Goal: Task Accomplishment & Management: Use online tool/utility

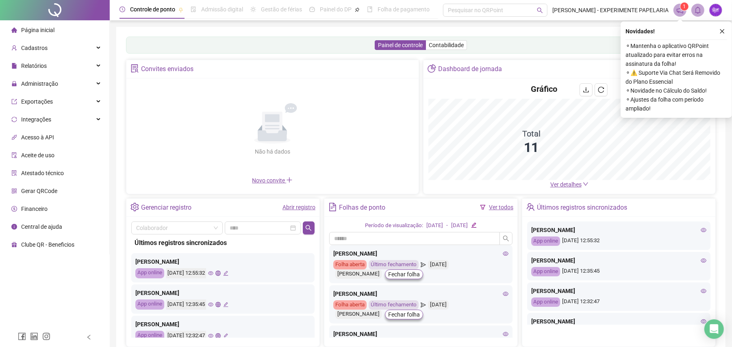
click at [722, 30] on icon "close" at bounding box center [723, 31] width 6 height 6
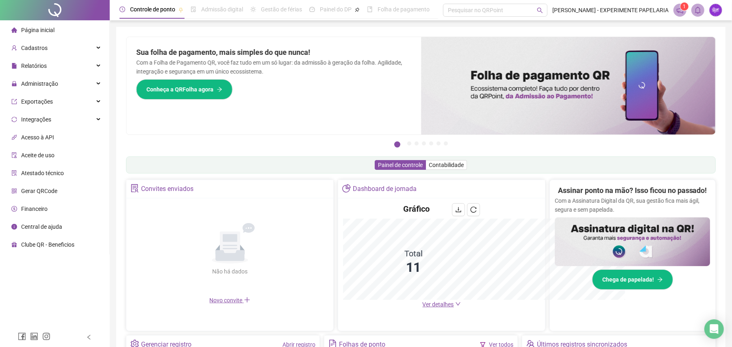
click at [724, 28] on div "Pague o QRPoint com Cartão de Crédito Sua assinatura: mais segurança, prática e…" at bounding box center [421, 261] width 610 height 468
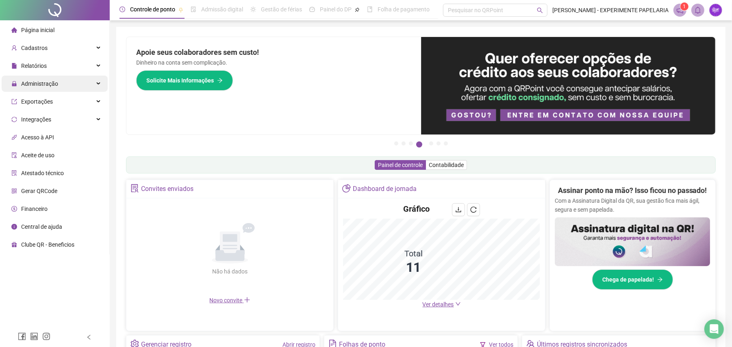
click at [41, 85] on span "Administração" at bounding box center [39, 84] width 37 height 7
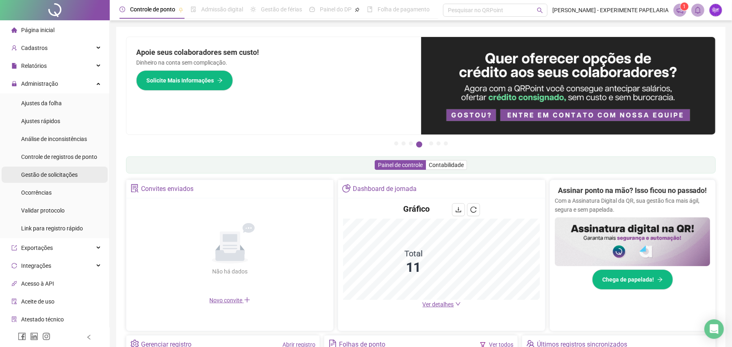
click at [42, 170] on div "Gestão de solicitações" at bounding box center [49, 175] width 57 height 16
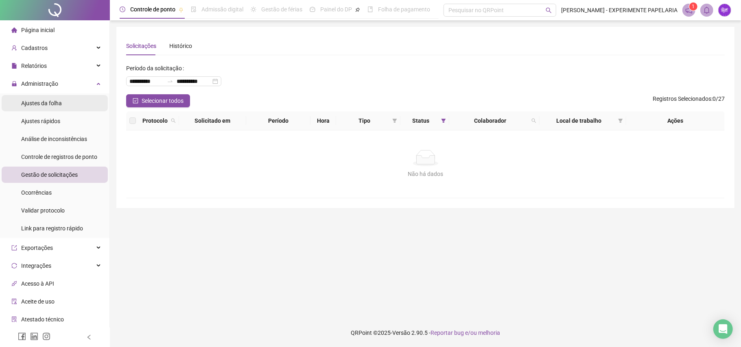
click at [46, 107] on span "Ajustes da folha" at bounding box center [41, 103] width 41 height 7
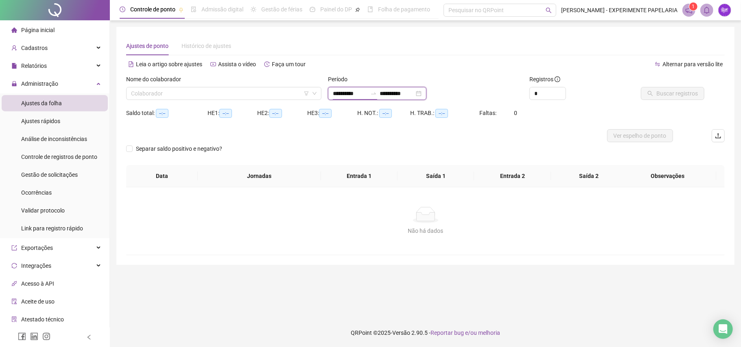
click at [347, 94] on input "**********" at bounding box center [350, 93] width 34 height 9
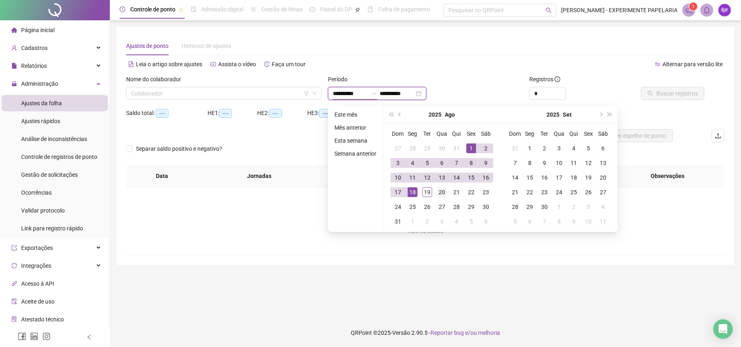
type input "**********"
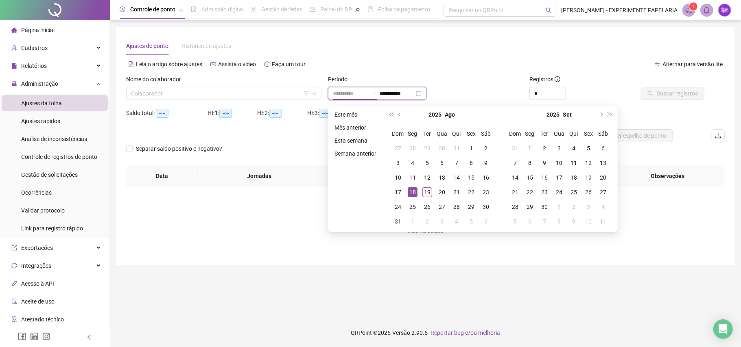
type input "**********"
click at [412, 192] on div "18" at bounding box center [412, 192] width 10 height 10
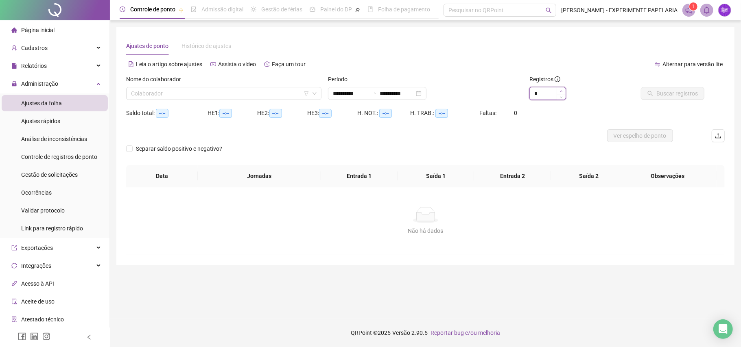
click at [562, 88] on span "Increase Value" at bounding box center [560, 90] width 9 height 7
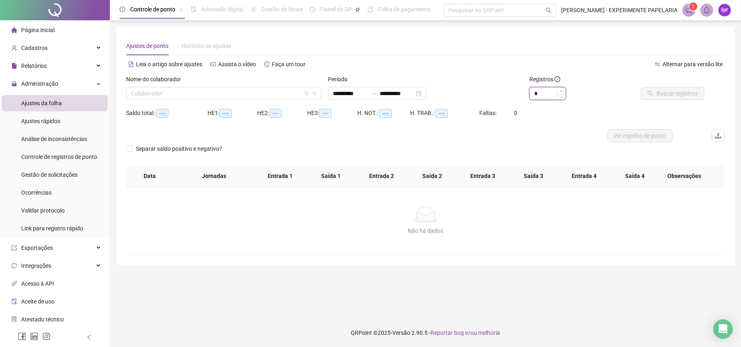
click at [562, 88] on span "Increase Value" at bounding box center [560, 90] width 9 height 7
type input "**"
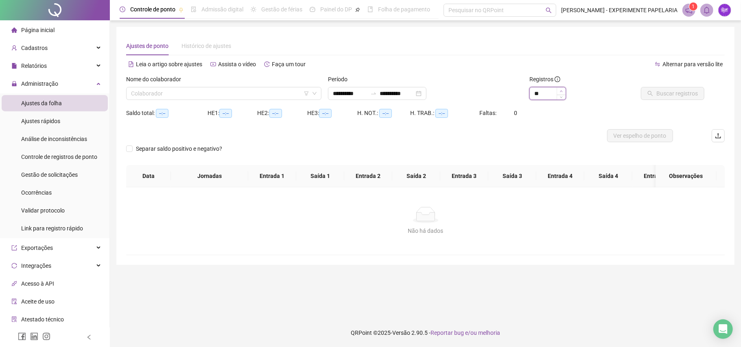
click at [562, 88] on span "Increase Value" at bounding box center [560, 90] width 9 height 7
click at [238, 96] on input "search" at bounding box center [220, 93] width 178 height 12
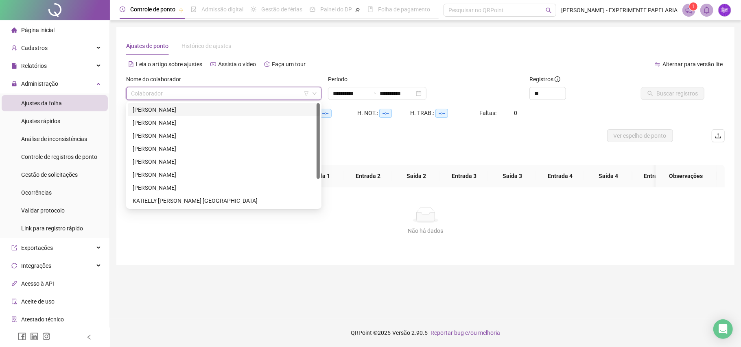
click at [225, 107] on div "[PERSON_NAME]" at bounding box center [224, 109] width 182 height 9
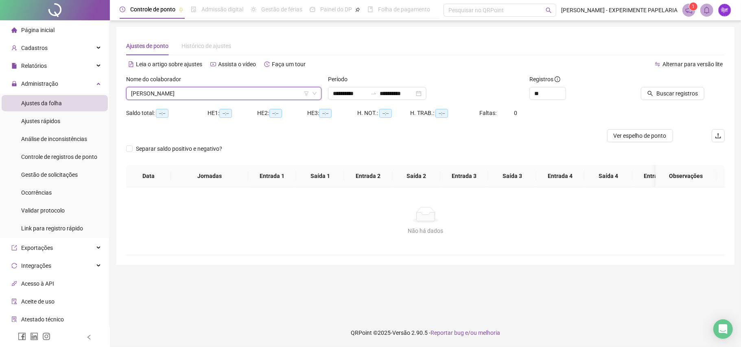
click at [660, 101] on div "Buscar registros" at bounding box center [677, 91] width 101 height 32
click at [663, 96] on span "Buscar registros" at bounding box center [676, 93] width 41 height 9
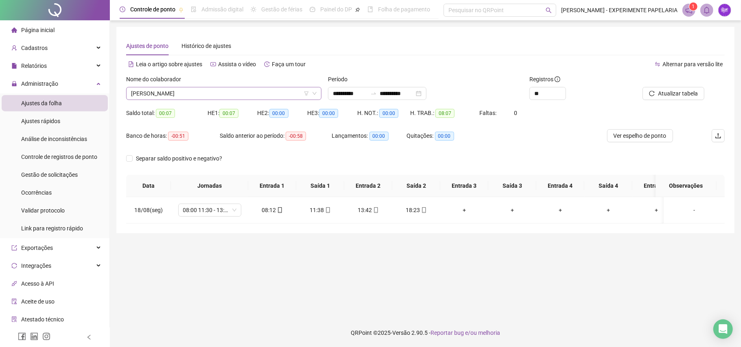
click at [245, 96] on span "[PERSON_NAME]" at bounding box center [223, 93] width 185 height 12
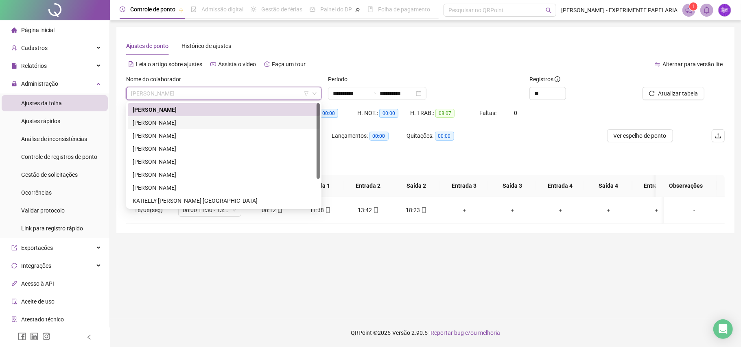
click at [209, 124] on div "[PERSON_NAME]" at bounding box center [224, 122] width 182 height 9
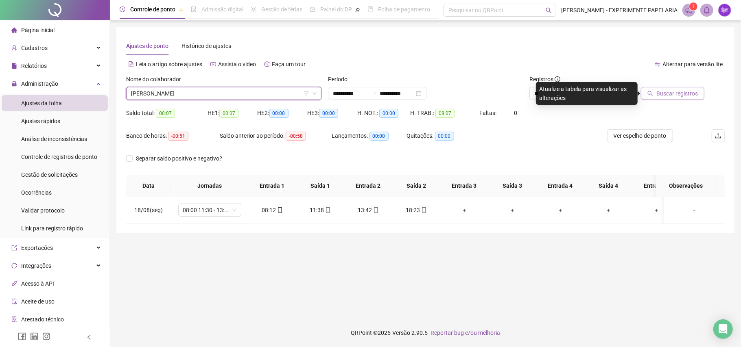
click at [683, 91] on span "Buscar registros" at bounding box center [676, 93] width 41 height 9
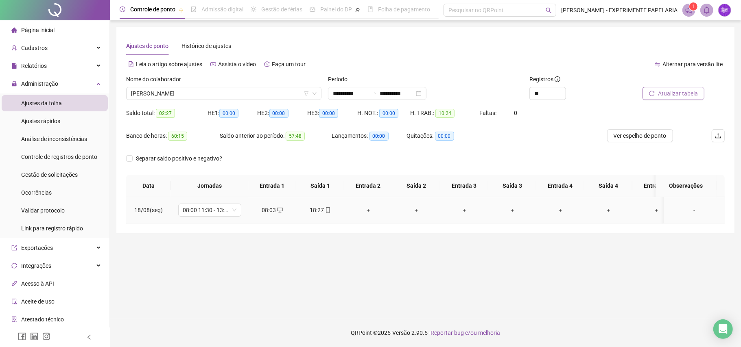
click at [365, 209] on div "+" at bounding box center [368, 210] width 35 height 9
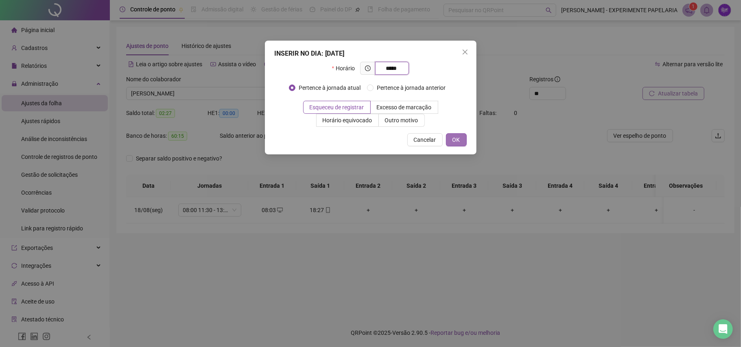
type input "*****"
click at [446, 137] on button "OK" at bounding box center [456, 139] width 21 height 13
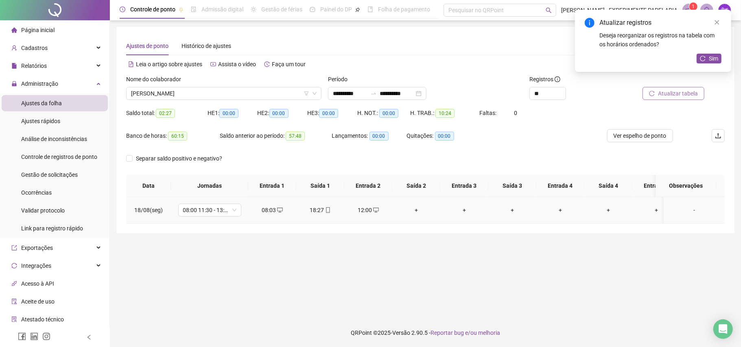
click at [418, 211] on div "+" at bounding box center [416, 210] width 35 height 9
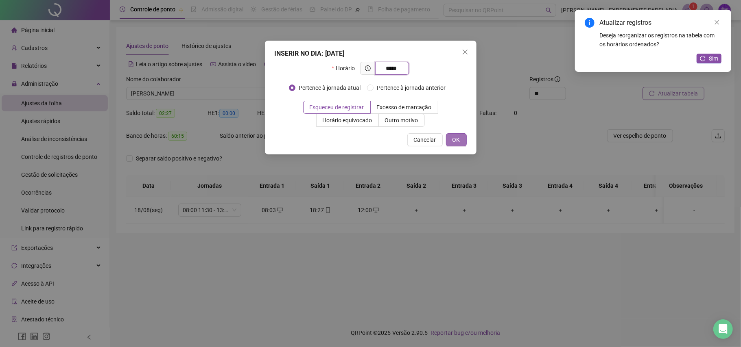
type input "*****"
click at [454, 140] on span "OK" at bounding box center [456, 139] width 8 height 9
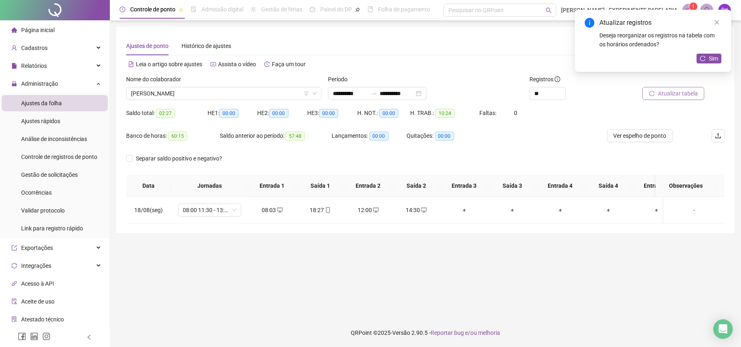
click at [714, 59] on span "Sim" at bounding box center [712, 58] width 9 height 9
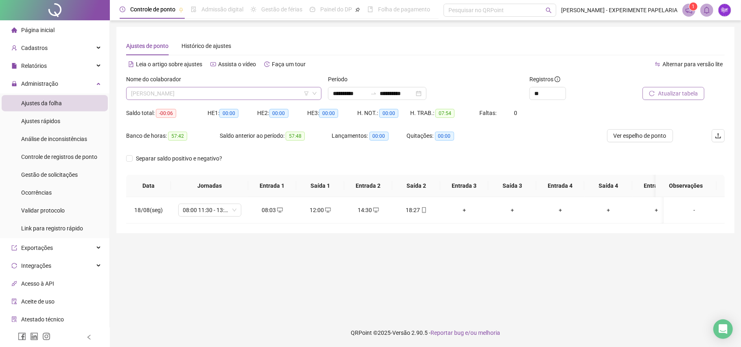
click at [243, 95] on span "[PERSON_NAME]" at bounding box center [223, 93] width 185 height 12
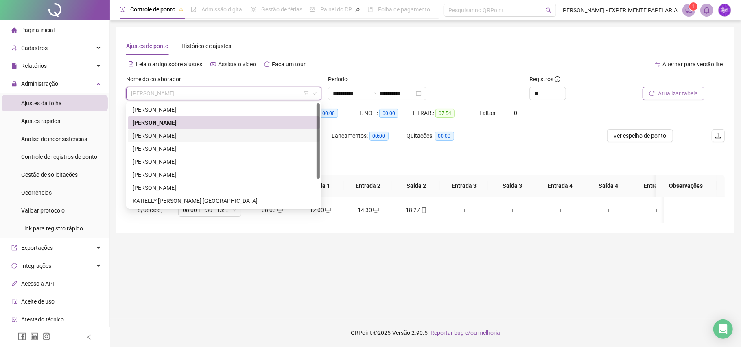
click at [196, 137] on div "[PERSON_NAME]" at bounding box center [224, 135] width 182 height 9
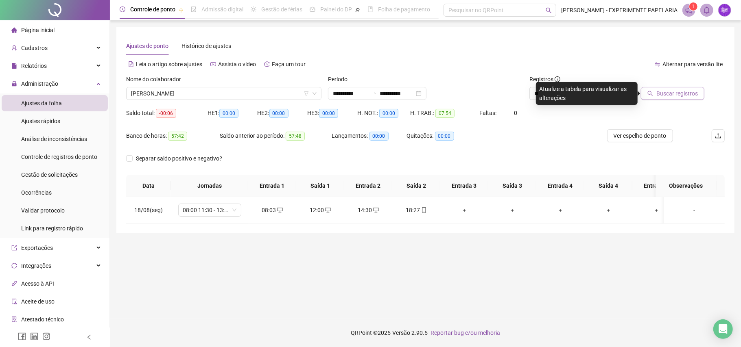
click at [659, 93] on span "Buscar registros" at bounding box center [676, 93] width 41 height 9
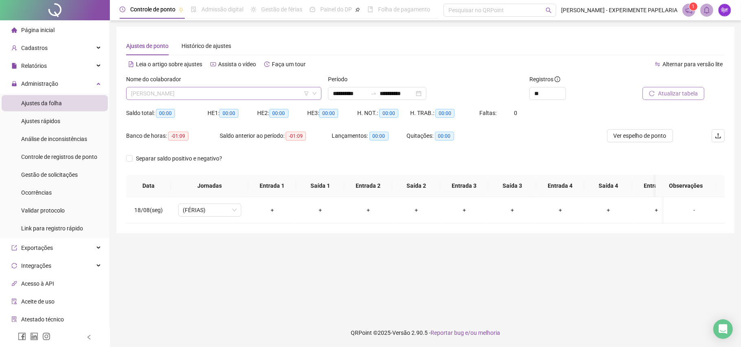
click at [254, 88] on span "[PERSON_NAME]" at bounding box center [223, 93] width 185 height 12
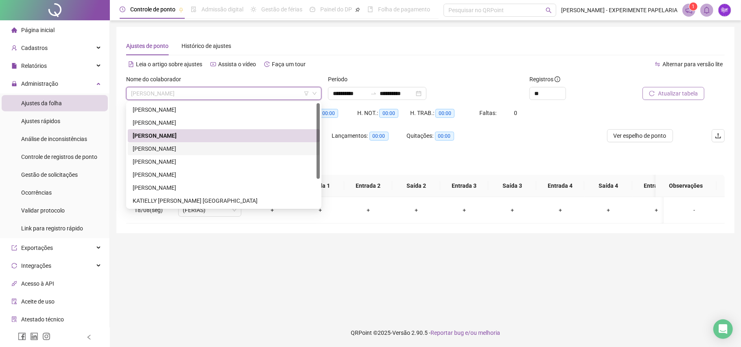
click at [176, 150] on div "[PERSON_NAME]" at bounding box center [224, 148] width 182 height 9
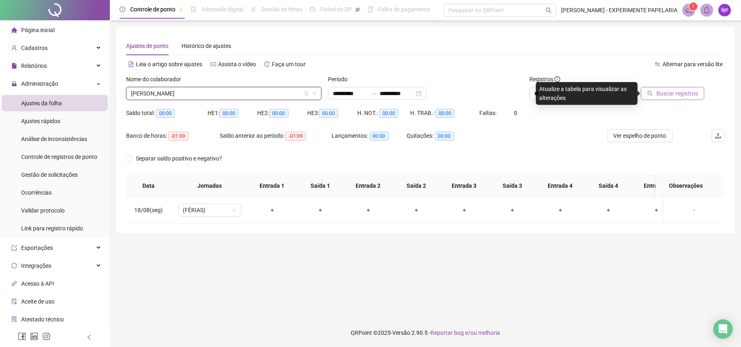
click at [690, 93] on span "Buscar registros" at bounding box center [676, 93] width 41 height 9
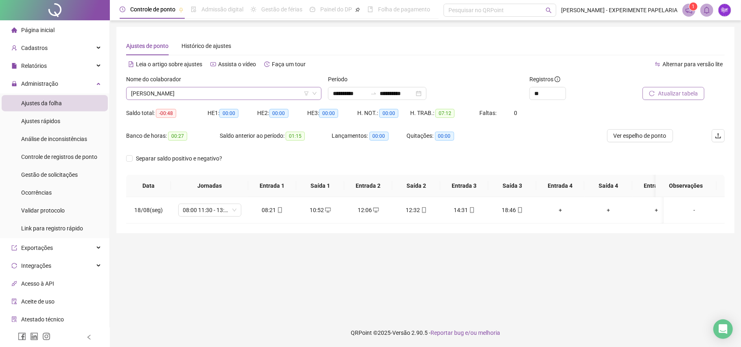
click at [244, 92] on span "[PERSON_NAME]" at bounding box center [223, 93] width 185 height 12
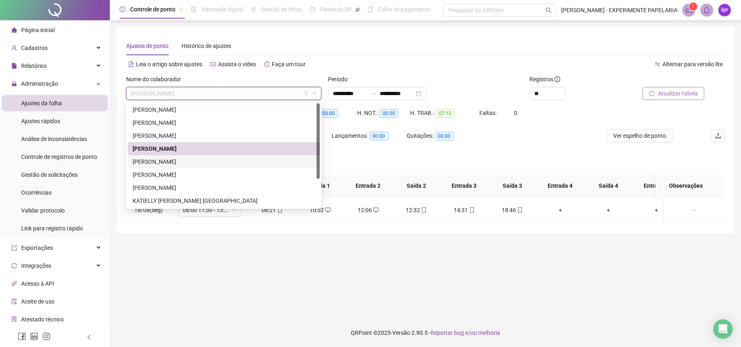
click at [210, 162] on div "[PERSON_NAME]" at bounding box center [224, 161] width 182 height 9
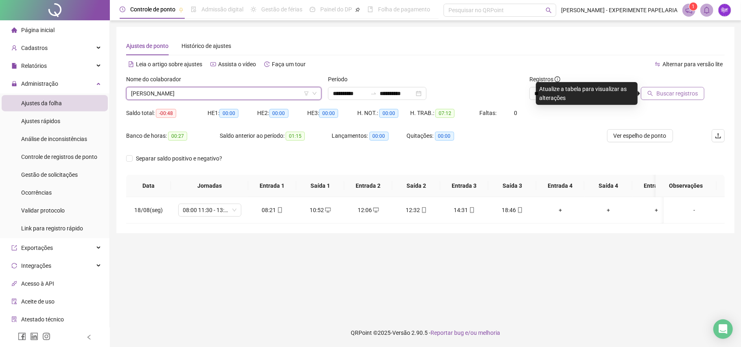
click at [649, 97] on button "Buscar registros" at bounding box center [671, 93] width 63 height 13
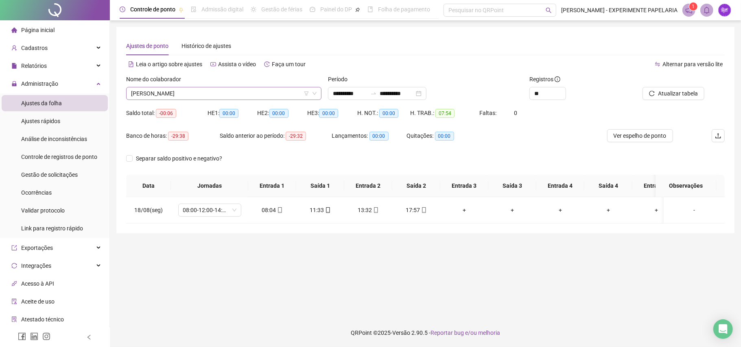
click at [204, 97] on span "[PERSON_NAME]" at bounding box center [223, 93] width 185 height 12
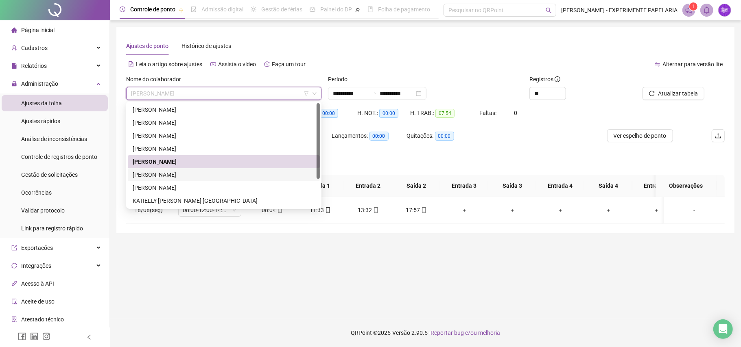
click at [187, 171] on div "[PERSON_NAME]" at bounding box center [224, 174] width 182 height 9
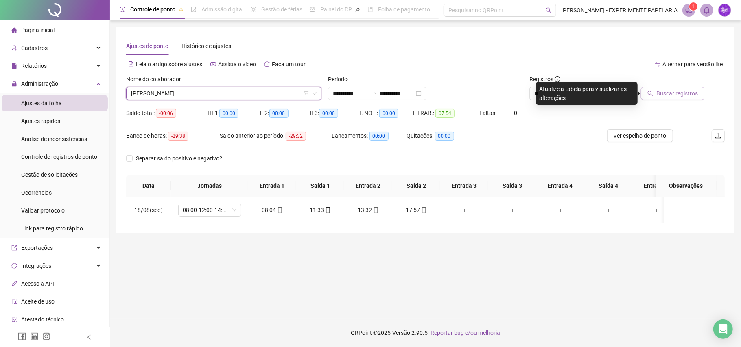
click at [672, 98] on button "Buscar registros" at bounding box center [671, 93] width 63 height 13
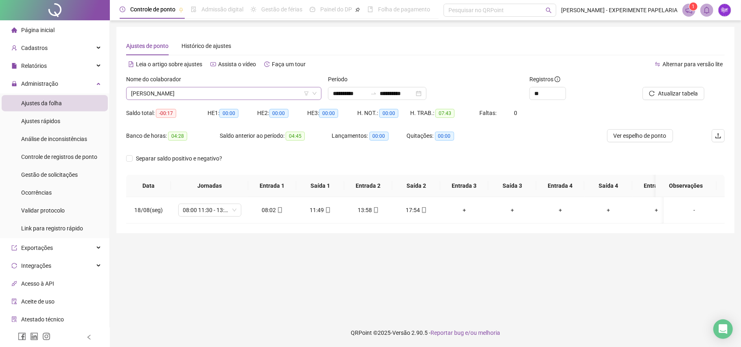
click at [280, 94] on span "[PERSON_NAME]" at bounding box center [223, 93] width 185 height 12
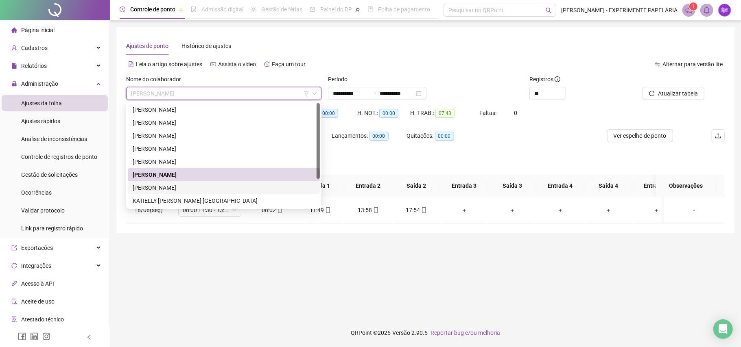
click at [222, 186] on div "[PERSON_NAME]" at bounding box center [224, 187] width 182 height 9
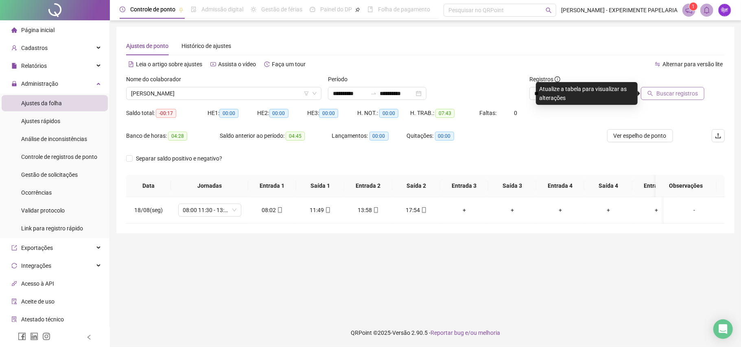
click at [672, 95] on span "Buscar registros" at bounding box center [676, 93] width 41 height 9
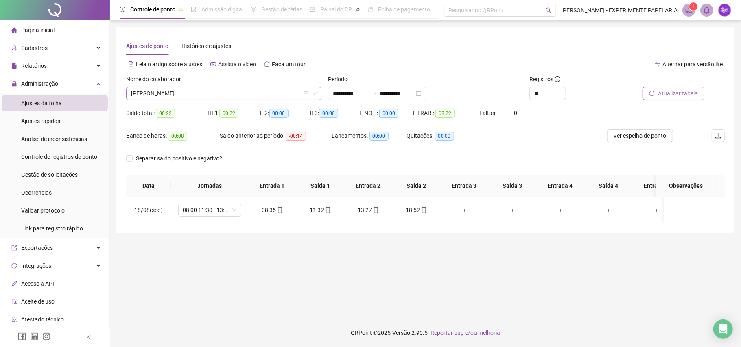
click at [221, 87] on span "[PERSON_NAME]" at bounding box center [223, 93] width 185 height 12
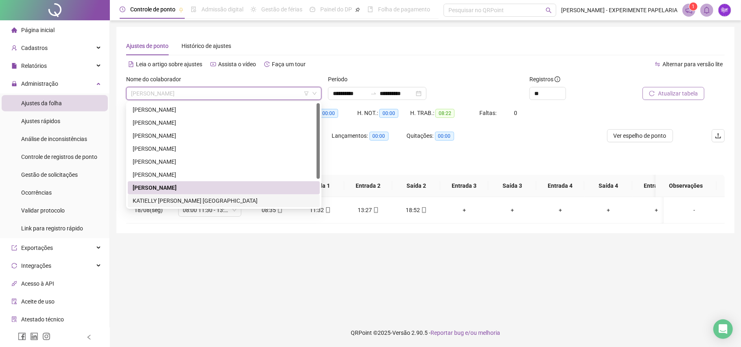
click at [163, 194] on div "KATIELLY [PERSON_NAME] [GEOGRAPHIC_DATA]" at bounding box center [224, 200] width 192 height 13
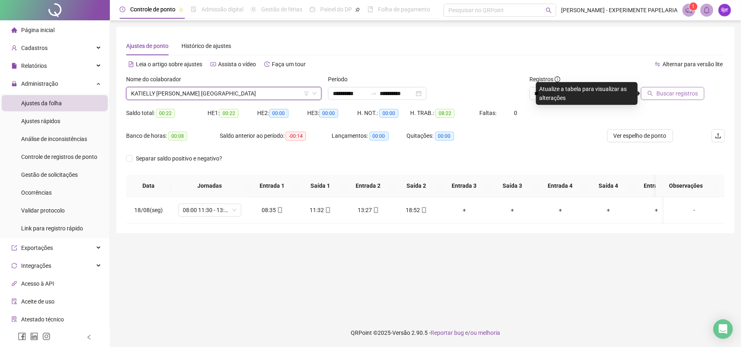
click at [233, 90] on span "KATIELLY [PERSON_NAME] [GEOGRAPHIC_DATA]" at bounding box center [223, 93] width 185 height 12
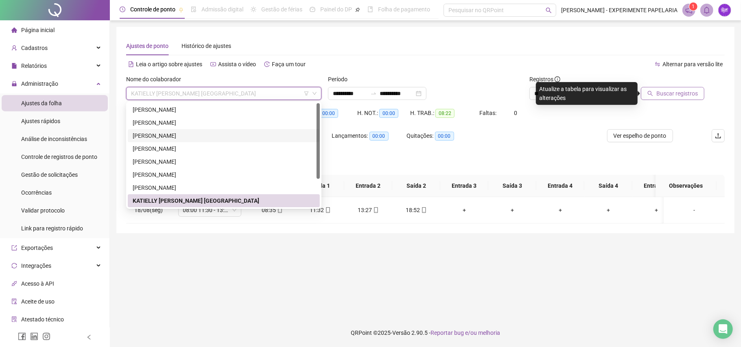
click at [174, 142] on div "[PERSON_NAME]" at bounding box center [224, 135] width 192 height 13
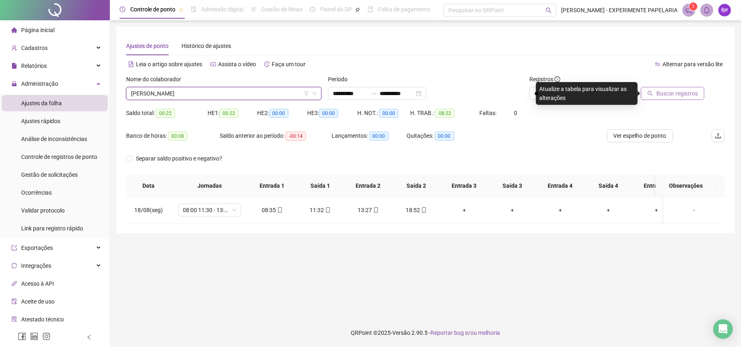
click at [196, 93] on span "[PERSON_NAME]" at bounding box center [223, 93] width 185 height 12
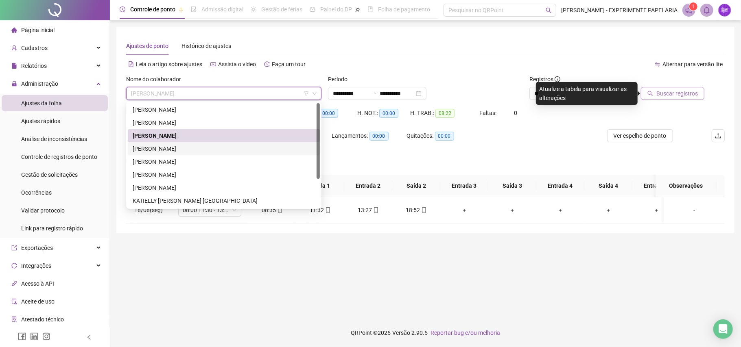
click at [168, 150] on div "[PERSON_NAME]" at bounding box center [224, 148] width 182 height 9
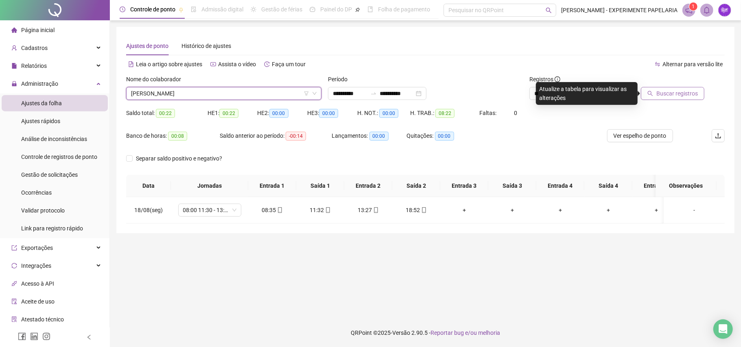
click at [685, 96] on span "Buscar registros" at bounding box center [676, 93] width 41 height 9
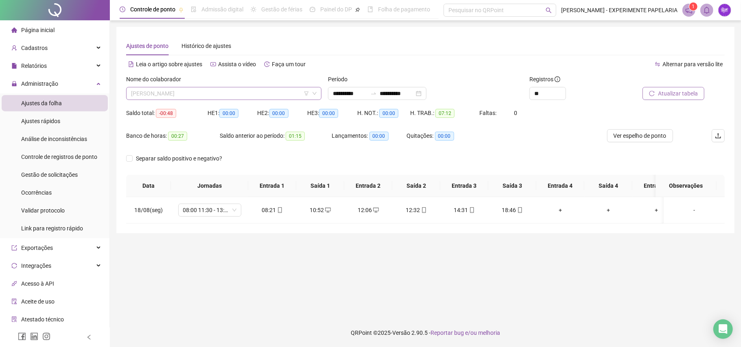
click at [227, 98] on span "[PERSON_NAME]" at bounding box center [223, 93] width 185 height 12
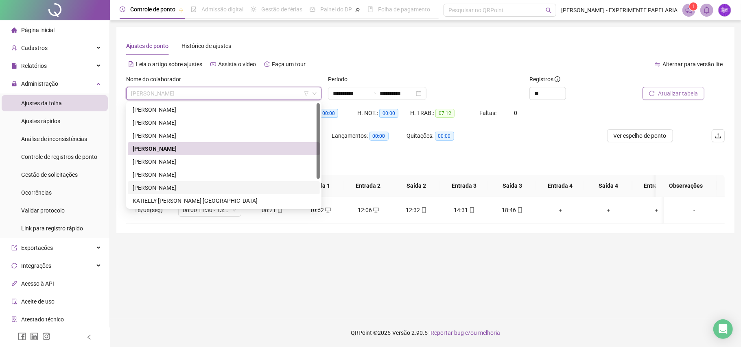
click at [188, 189] on div "[PERSON_NAME]" at bounding box center [224, 187] width 182 height 9
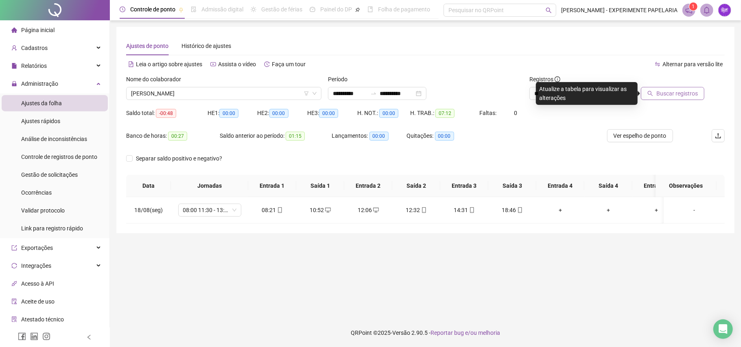
click at [661, 93] on span "Buscar registros" at bounding box center [676, 93] width 41 height 9
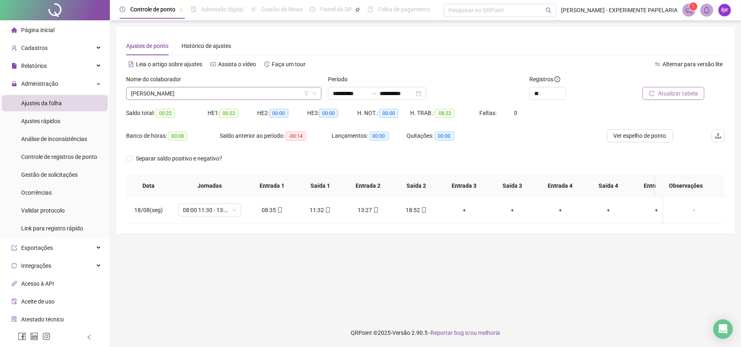
click at [244, 90] on span "[PERSON_NAME]" at bounding box center [223, 93] width 185 height 12
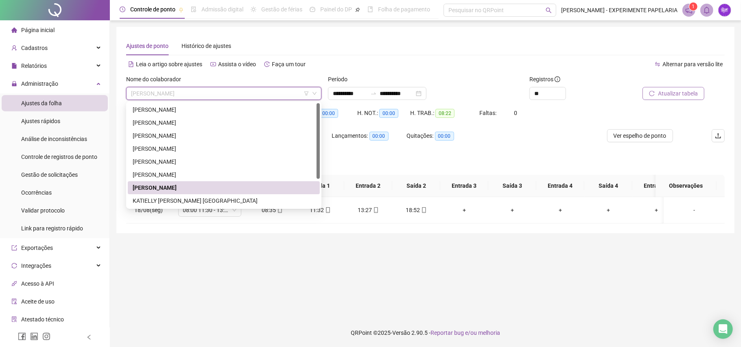
click at [197, 189] on div "[PERSON_NAME]" at bounding box center [224, 187] width 182 height 9
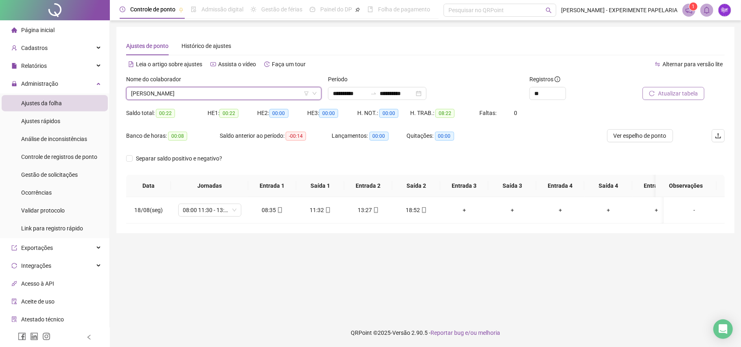
click at [197, 88] on span "[PERSON_NAME]" at bounding box center [223, 93] width 185 height 12
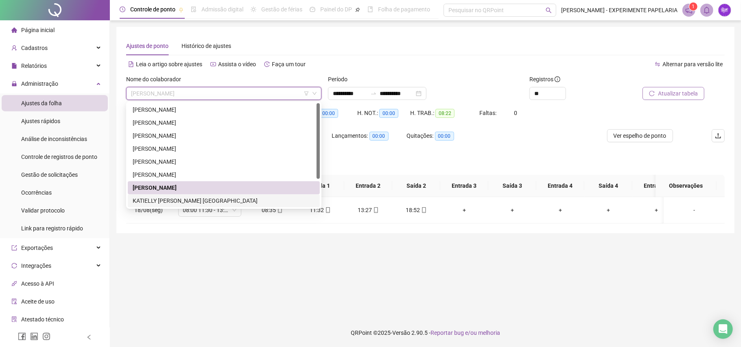
click at [197, 205] on div "KATIELLY [PERSON_NAME] [GEOGRAPHIC_DATA]" at bounding box center [224, 200] width 182 height 9
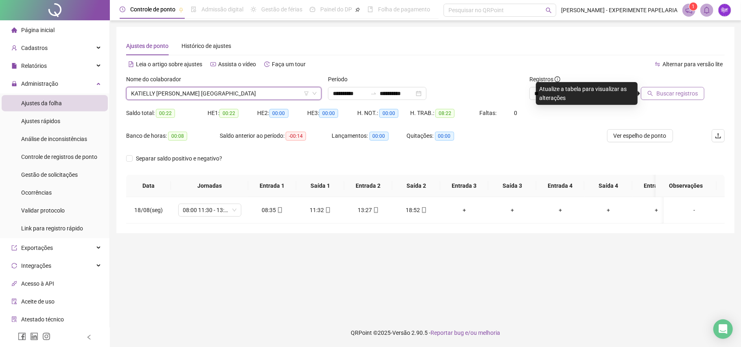
click at [677, 98] on span "Buscar registros" at bounding box center [676, 93] width 41 height 9
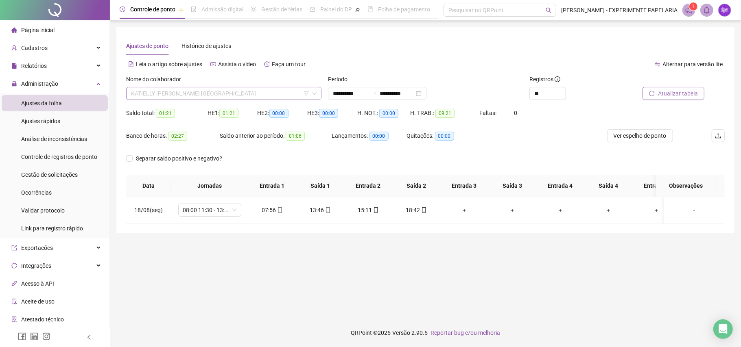
click at [232, 96] on span "KATIELLY [PERSON_NAME] [GEOGRAPHIC_DATA]" at bounding box center [223, 93] width 185 height 12
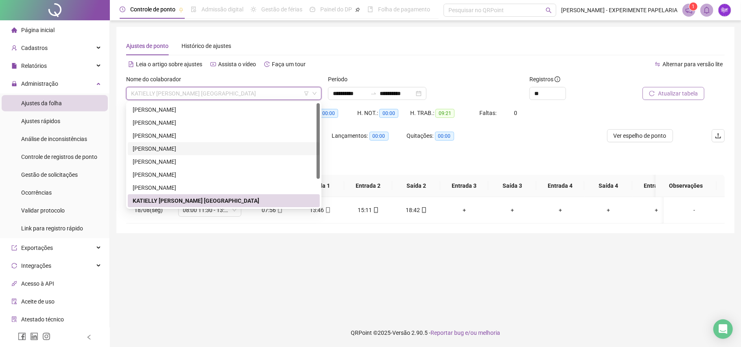
scroll to position [39, 0]
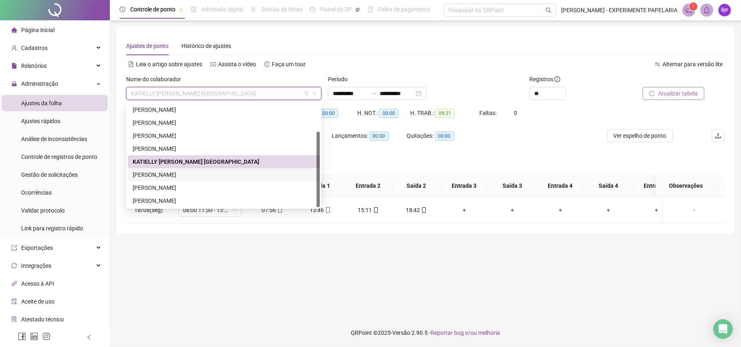
click at [185, 178] on div "[PERSON_NAME]" at bounding box center [224, 174] width 182 height 9
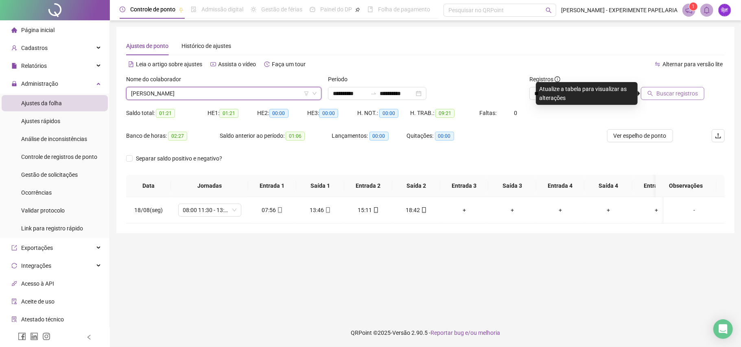
click at [675, 98] on span "Buscar registros" at bounding box center [676, 93] width 41 height 9
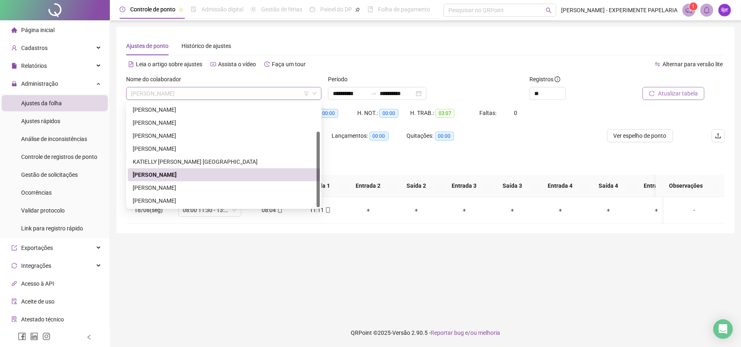
click at [239, 92] on span "[PERSON_NAME]" at bounding box center [223, 93] width 185 height 12
click at [217, 190] on div "[PERSON_NAME]" at bounding box center [224, 187] width 182 height 9
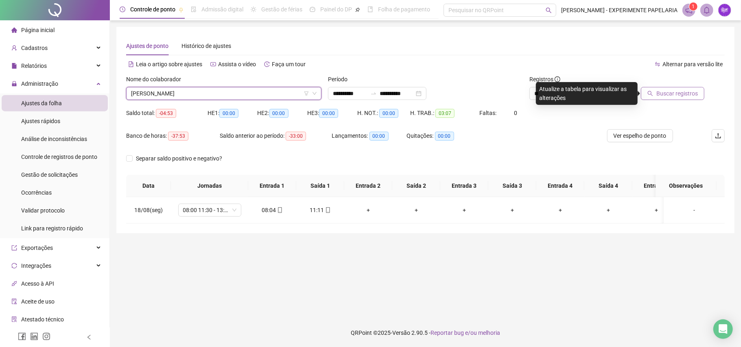
click at [652, 91] on icon "search" at bounding box center [649, 93] width 5 height 5
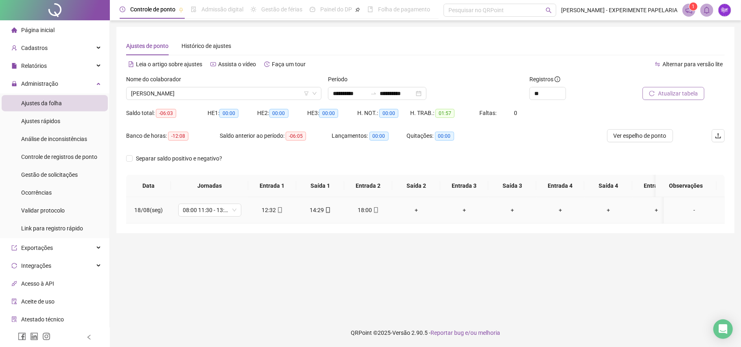
click at [418, 211] on div "+" at bounding box center [416, 210] width 35 height 9
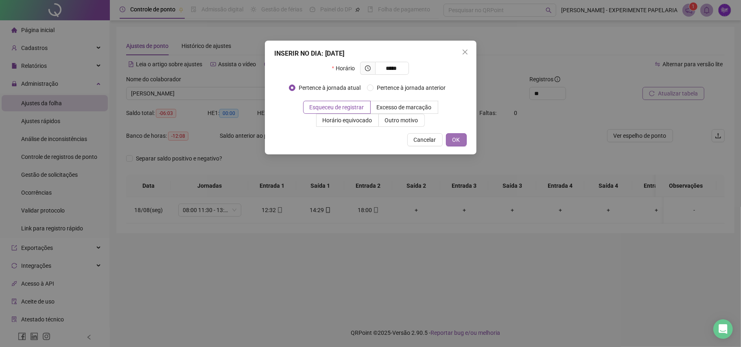
type input "*****"
click at [453, 138] on span "OK" at bounding box center [456, 139] width 8 height 9
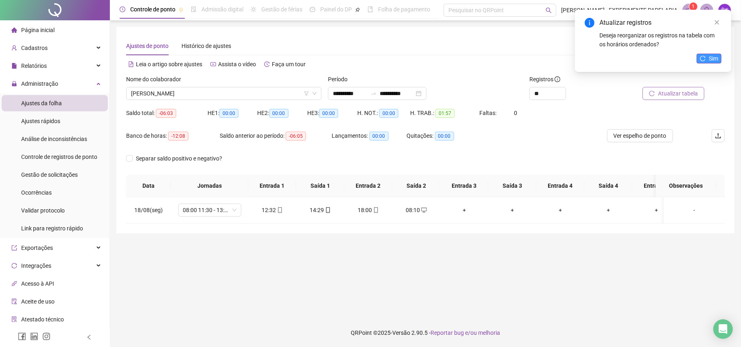
click at [714, 59] on span "Sim" at bounding box center [712, 58] width 9 height 9
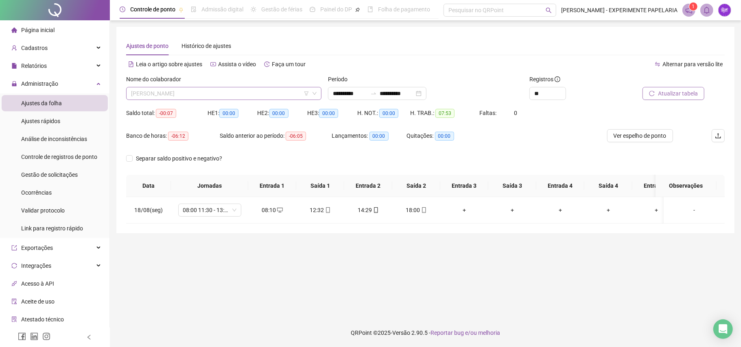
click at [235, 89] on span "[PERSON_NAME]" at bounding box center [223, 93] width 185 height 12
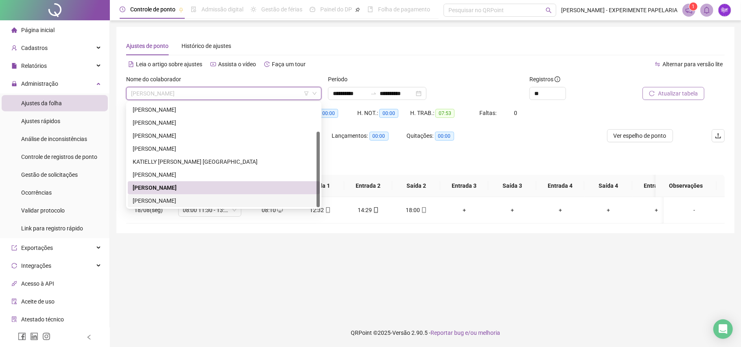
click at [185, 202] on div "[PERSON_NAME]" at bounding box center [224, 200] width 182 height 9
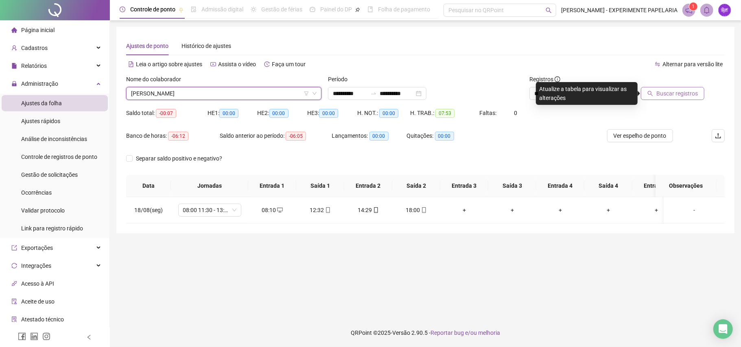
click at [678, 93] on span "Buscar registros" at bounding box center [676, 93] width 41 height 9
